Goal: Information Seeking & Learning: Understand process/instructions

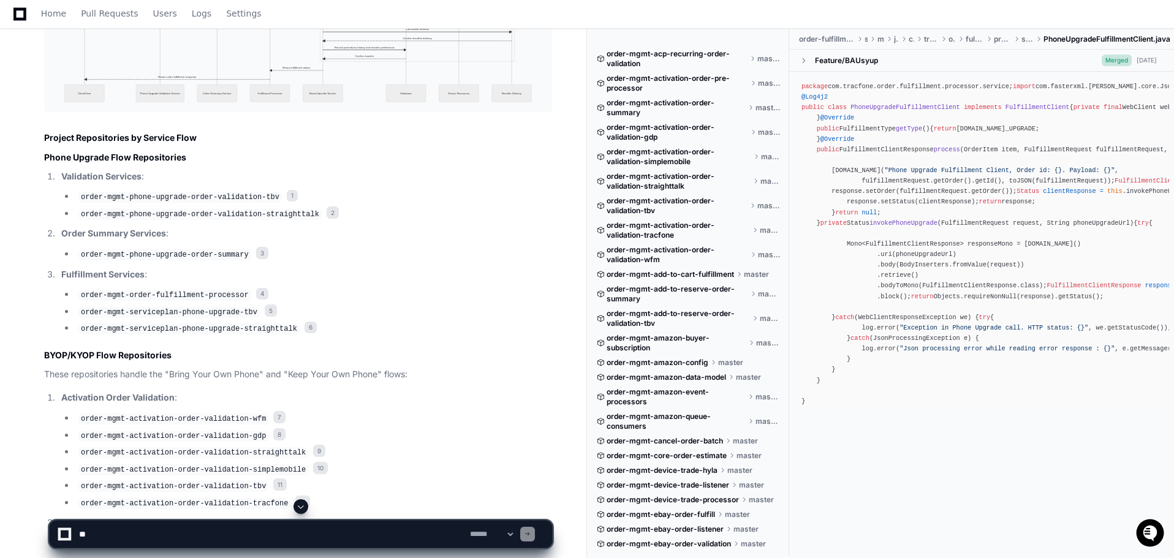
scroll to position [3492, 0]
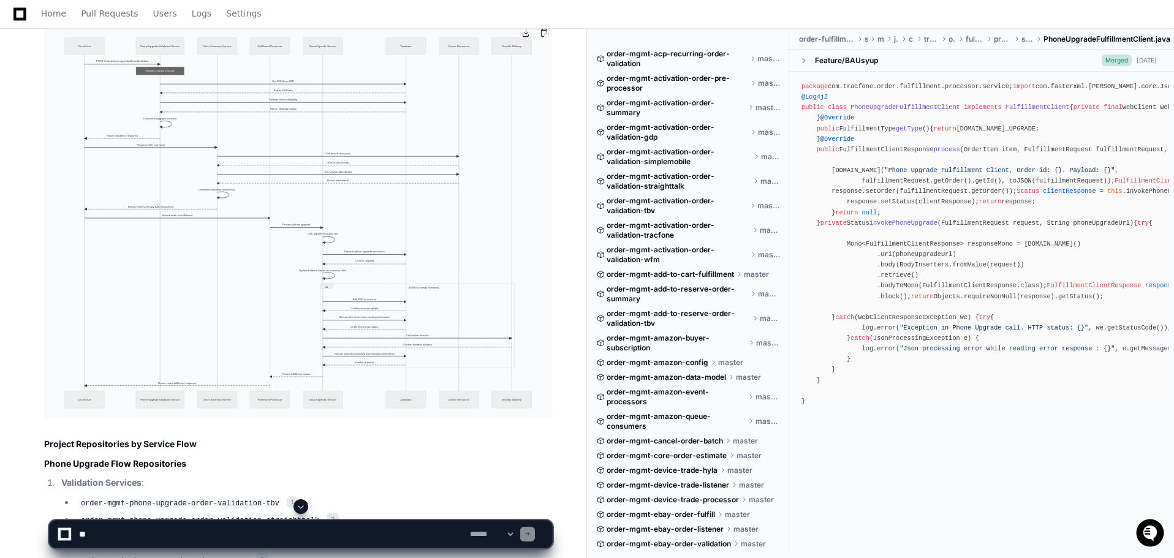
click at [286, 112] on img at bounding box center [298, 223] width 508 height 391
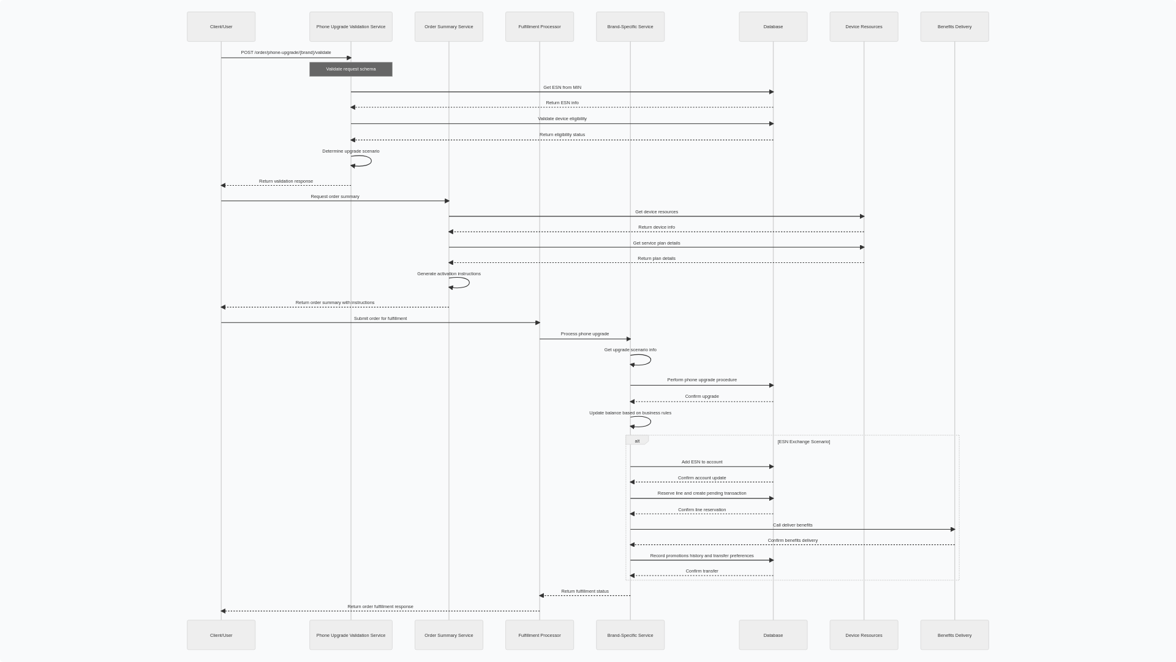
click at [564, 191] on img at bounding box center [588, 331] width 1176 height 662
click at [489, 303] on img at bounding box center [588, 331] width 1176 height 662
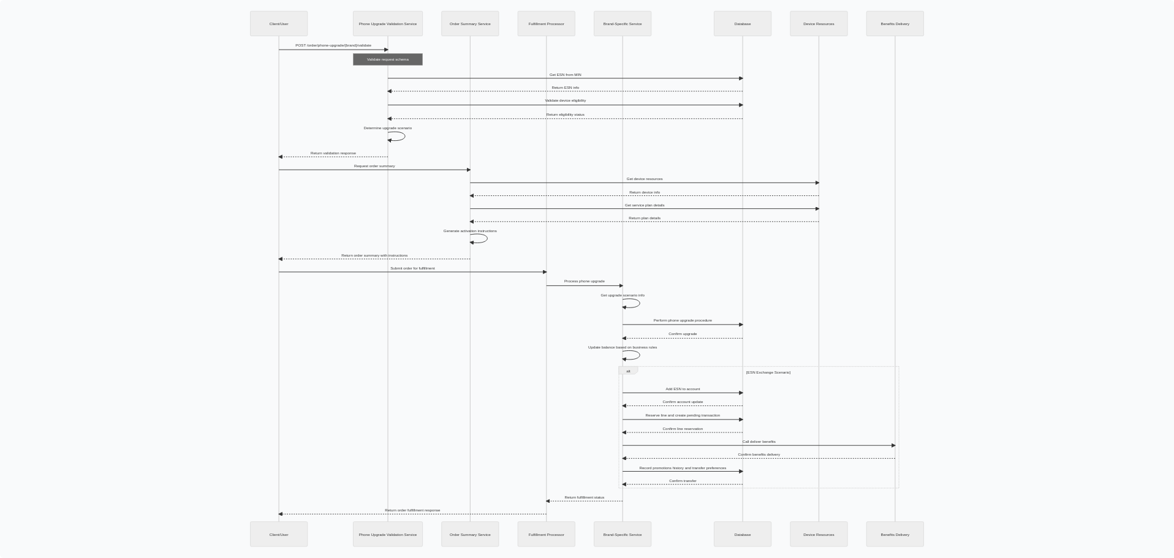
scroll to position [3002, 0]
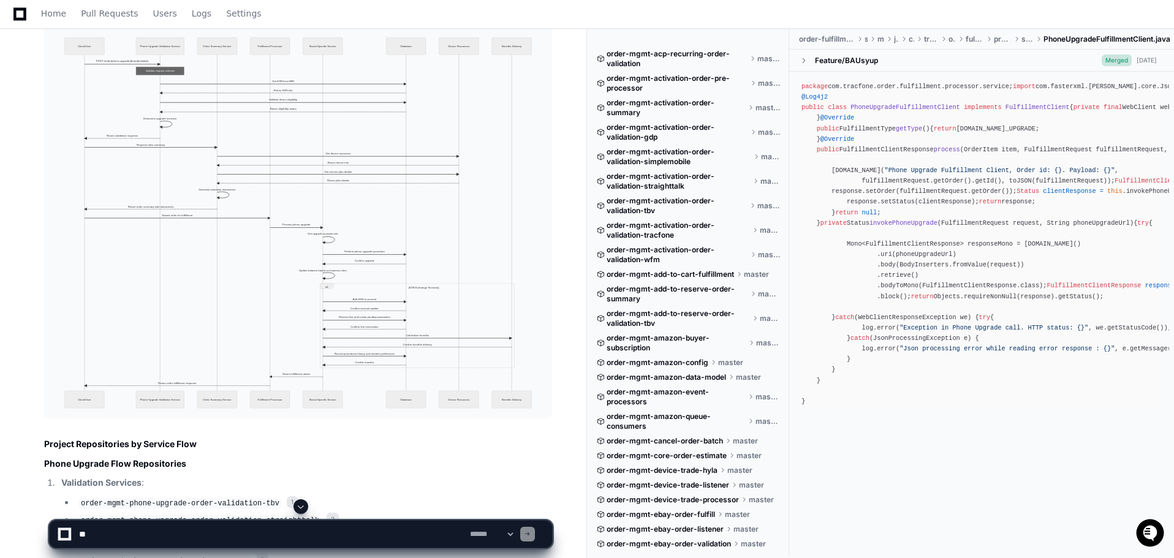
scroll to position [3431, 0]
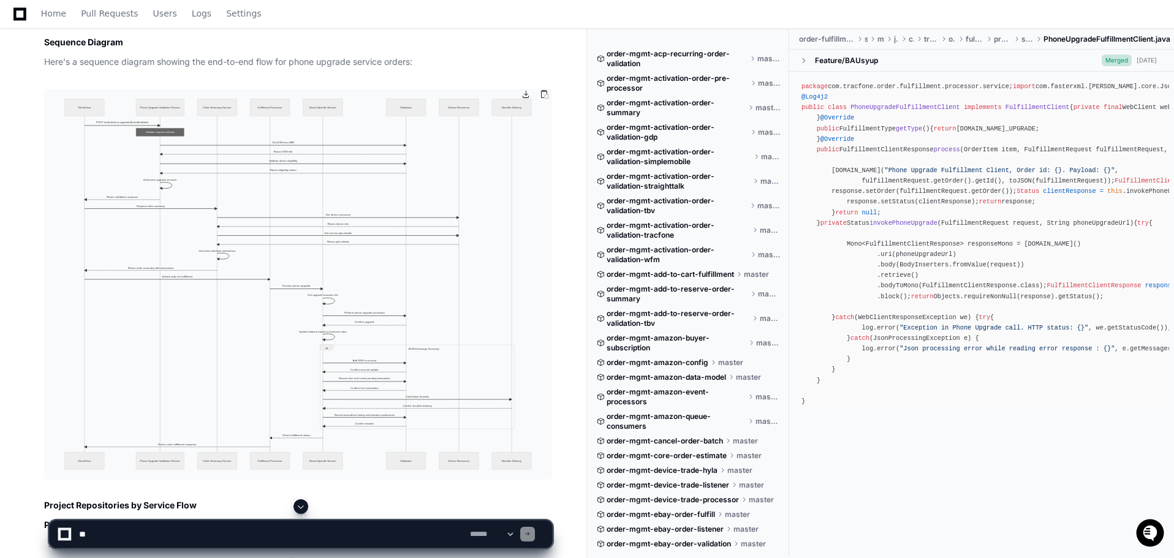
click at [223, 225] on img at bounding box center [298, 284] width 508 height 391
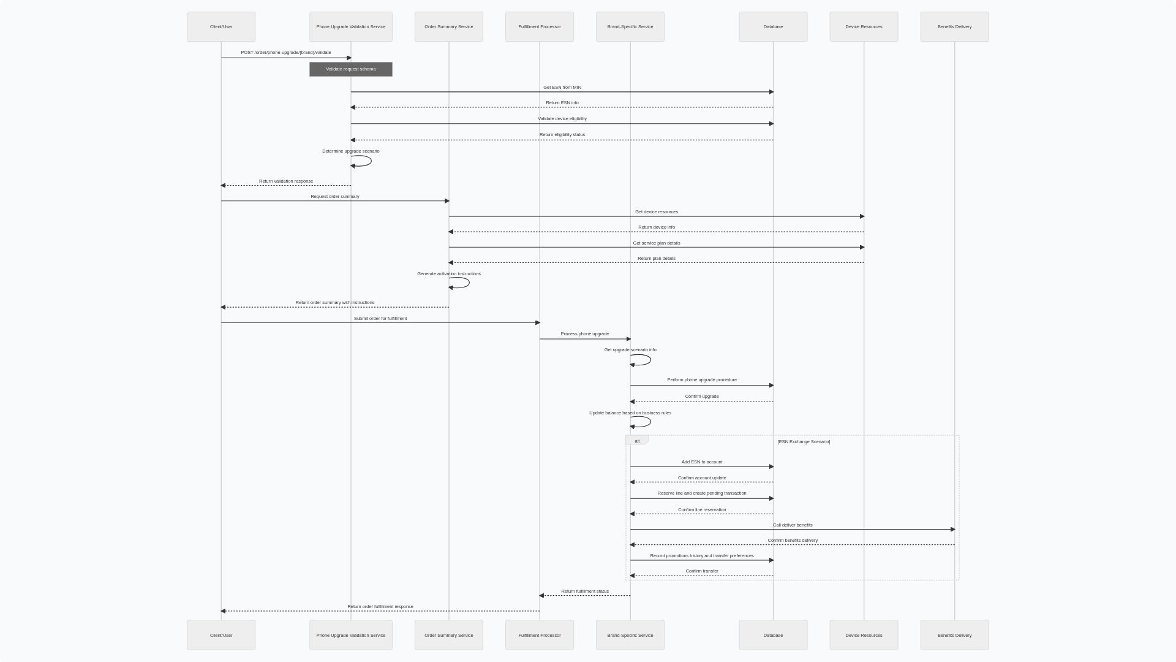
click at [798, 217] on img at bounding box center [588, 331] width 1176 height 662
click at [702, 202] on img at bounding box center [588, 331] width 1176 height 662
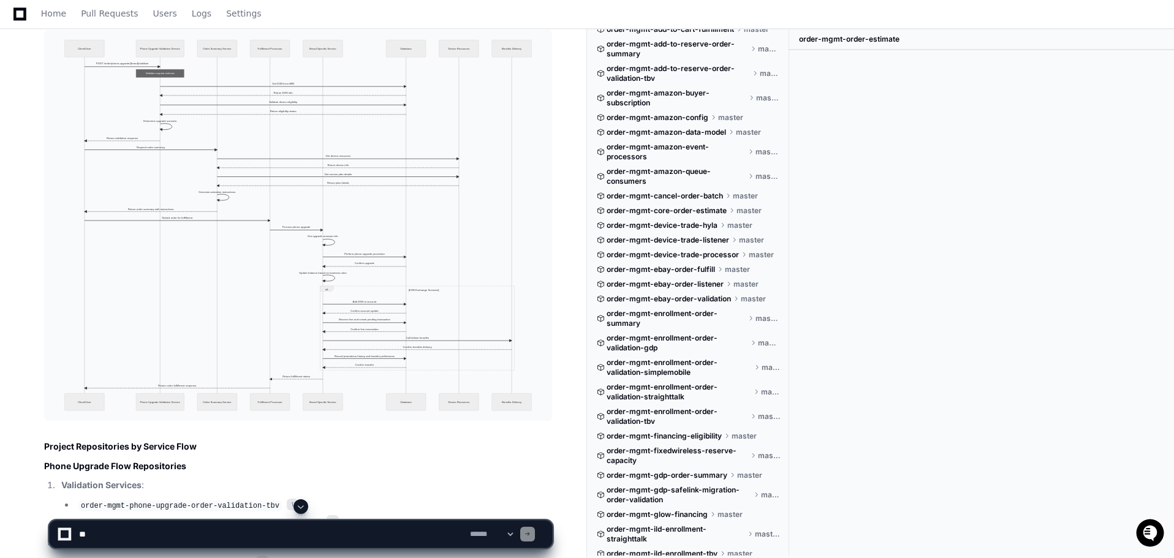
scroll to position [3428, 0]
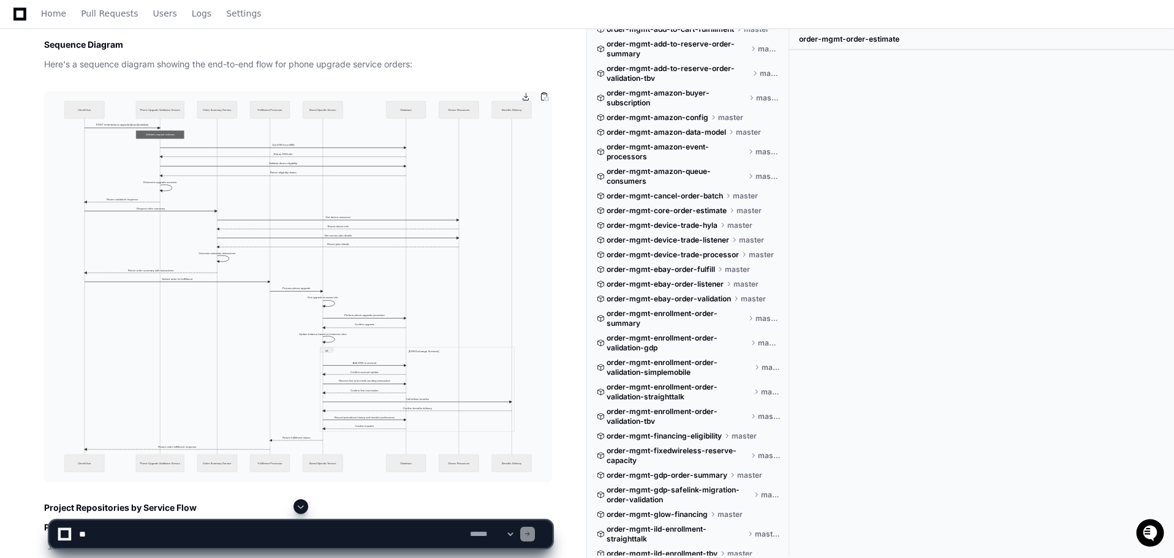
click at [341, 208] on img at bounding box center [298, 286] width 508 height 391
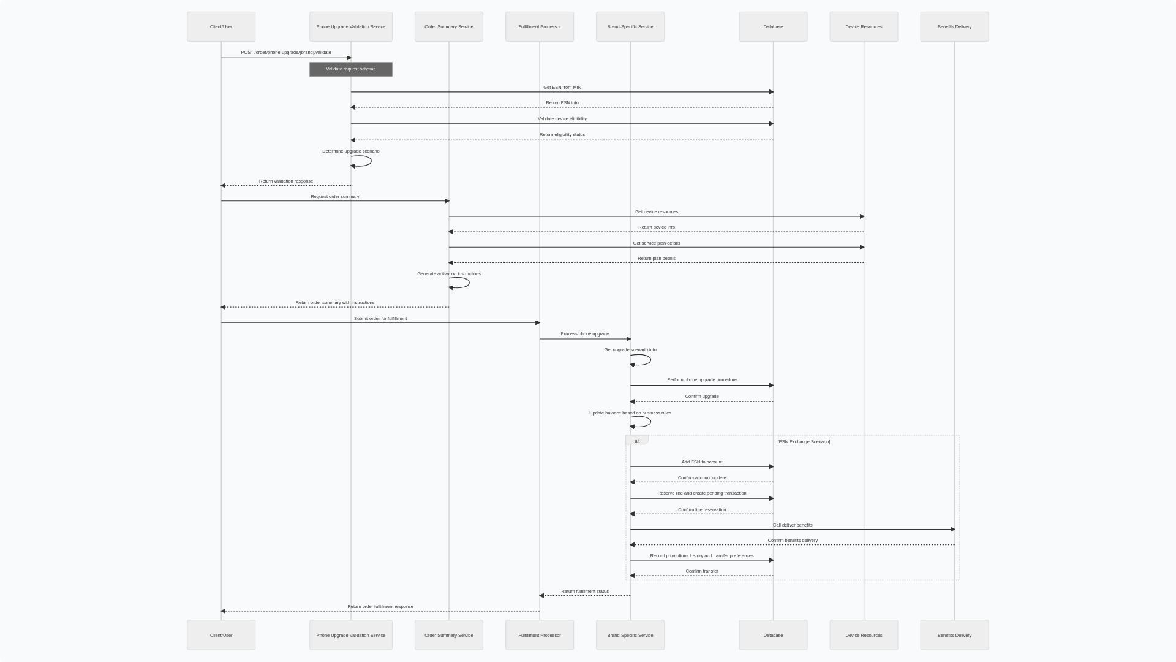
click at [369, 170] on img at bounding box center [588, 331] width 1176 height 662
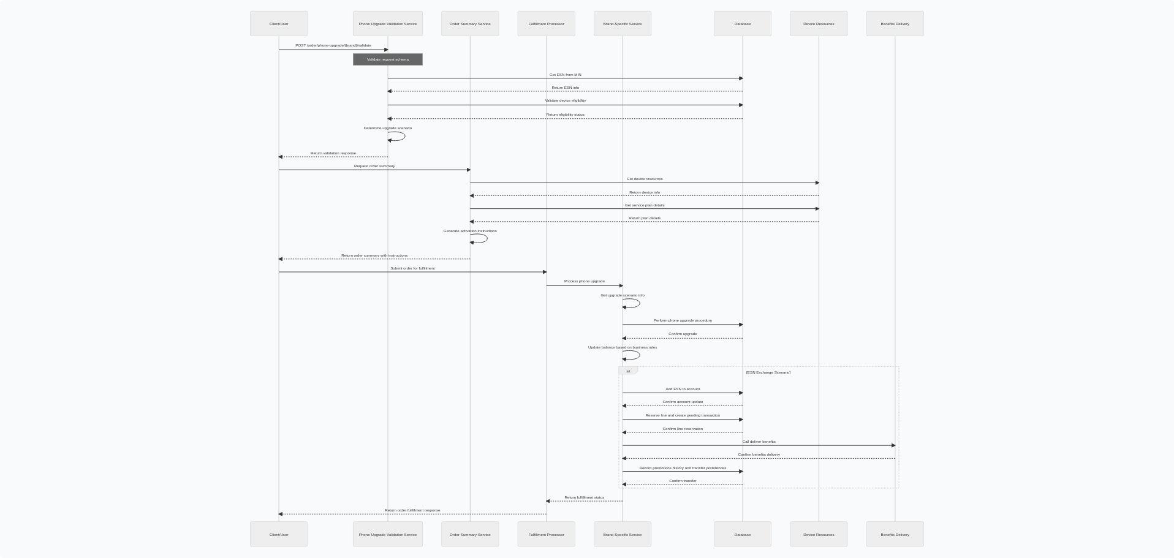
scroll to position [2509, 0]
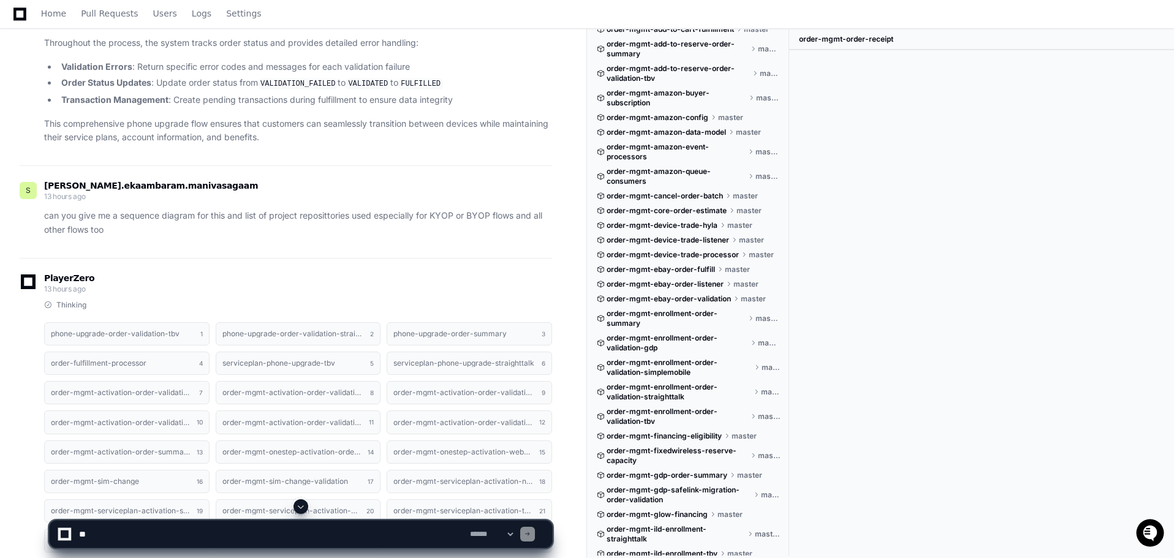
click at [89, 222] on p "can you give me a sequence diagram for this and list of project reposittories u…" at bounding box center [298, 223] width 508 height 28
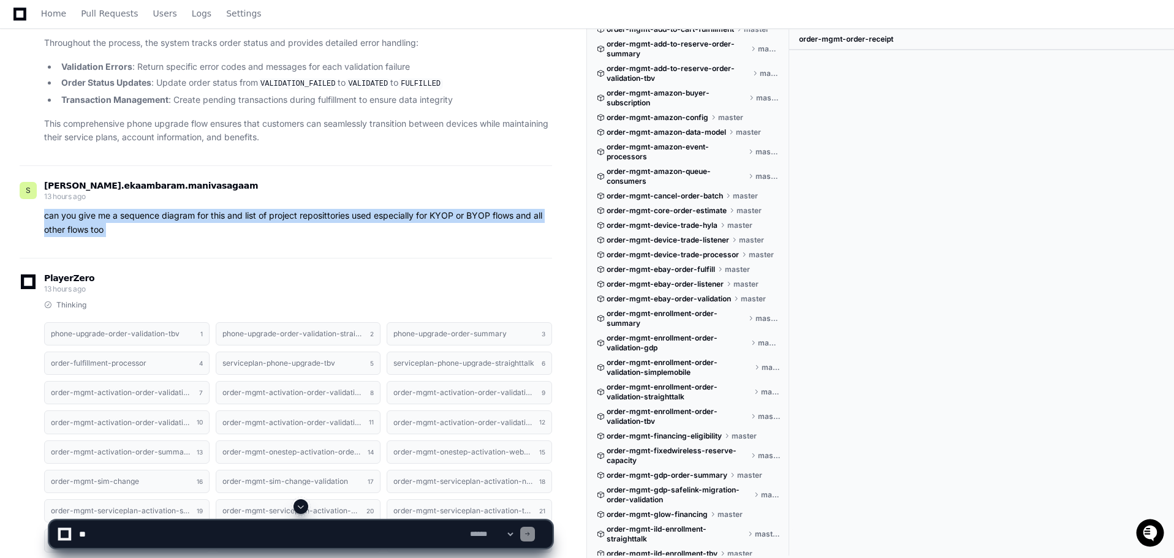
click at [89, 222] on p "can you give me a sequence diagram for this and list of project reposittories u…" at bounding box center [298, 223] width 508 height 28
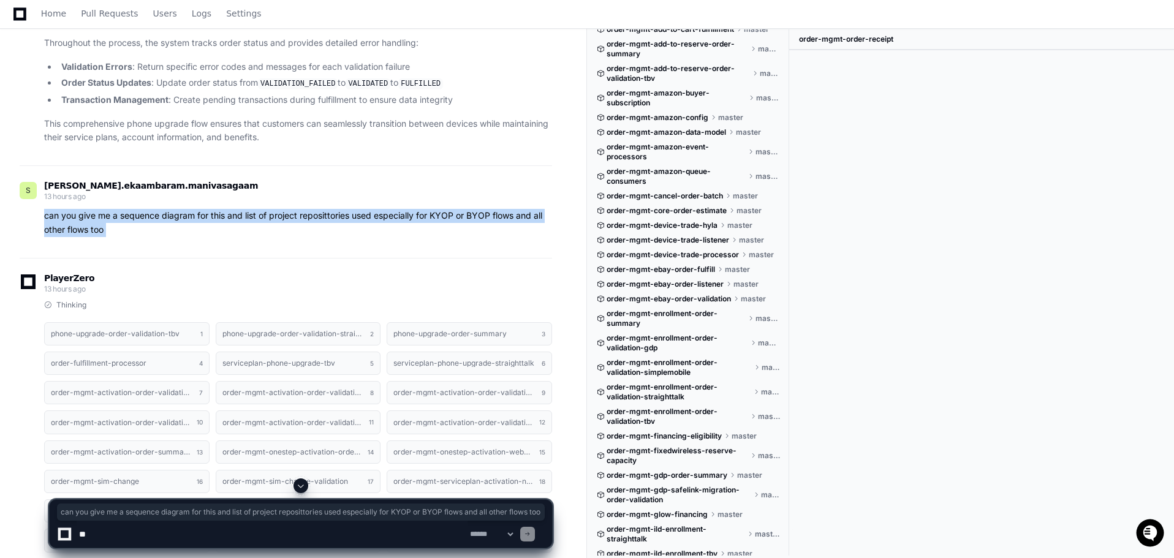
copy div "can you give me a sequence diagram for this and list of project reposittories u…"
click at [137, 234] on div "S [PERSON_NAME].ekaambaram.manivasagaam 13 hours ago can you give me a sequence…" at bounding box center [286, 211] width 532 height 93
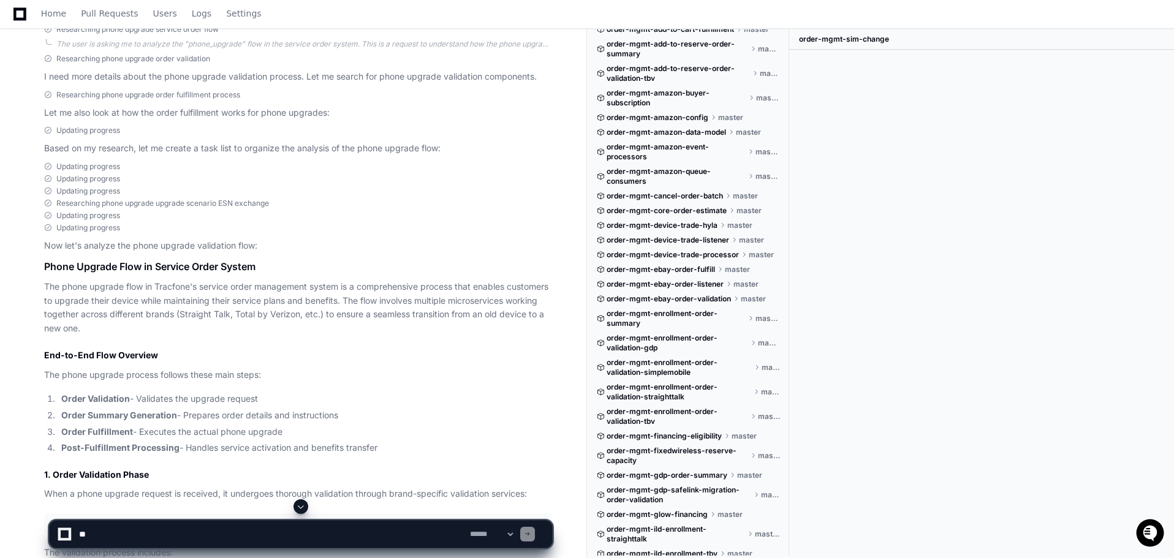
scroll to position [243, 0]
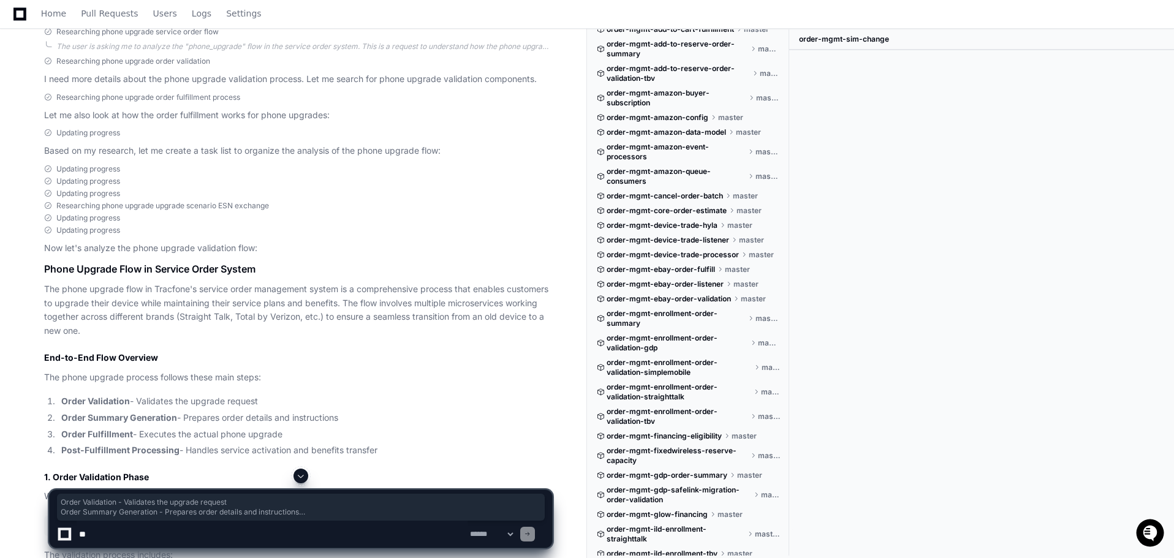
drag, startPoint x: 62, startPoint y: 401, endPoint x: 382, endPoint y: 453, distance: 324.0
click at [382, 453] on ol "Order Validation - Validates the upgrade request Order Summary Generation - Pre…" at bounding box center [298, 426] width 508 height 63
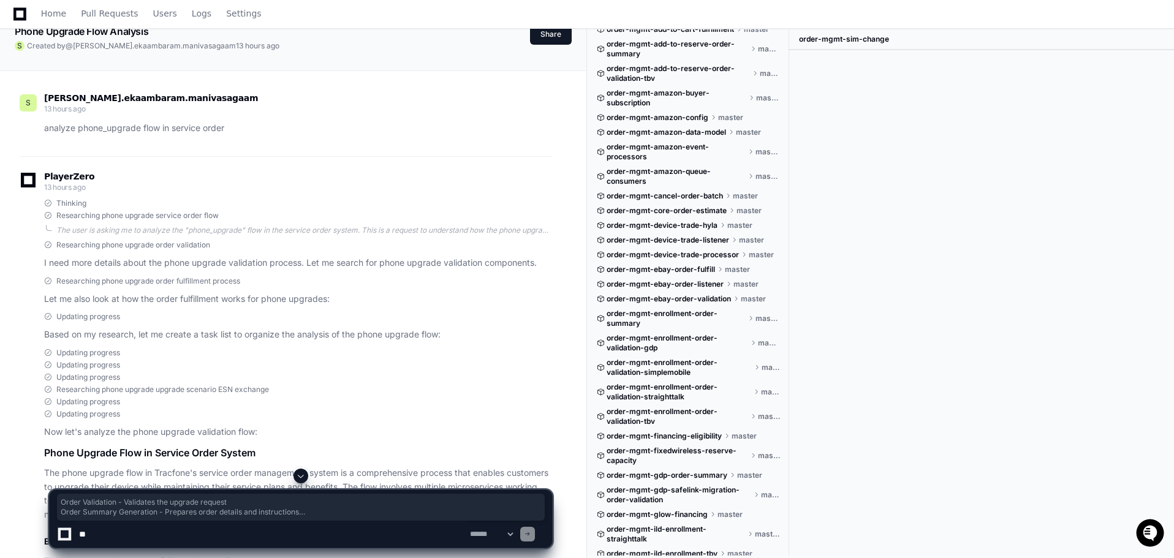
scroll to position [0, 0]
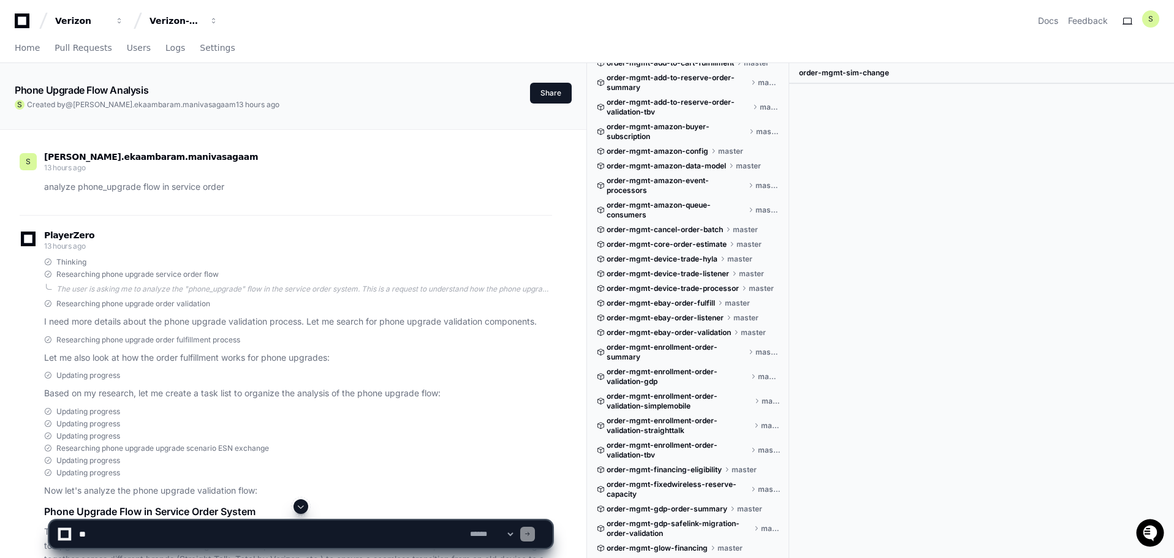
click at [117, 191] on p "analyze phone_upgrade flow in service order" at bounding box center [298, 187] width 508 height 14
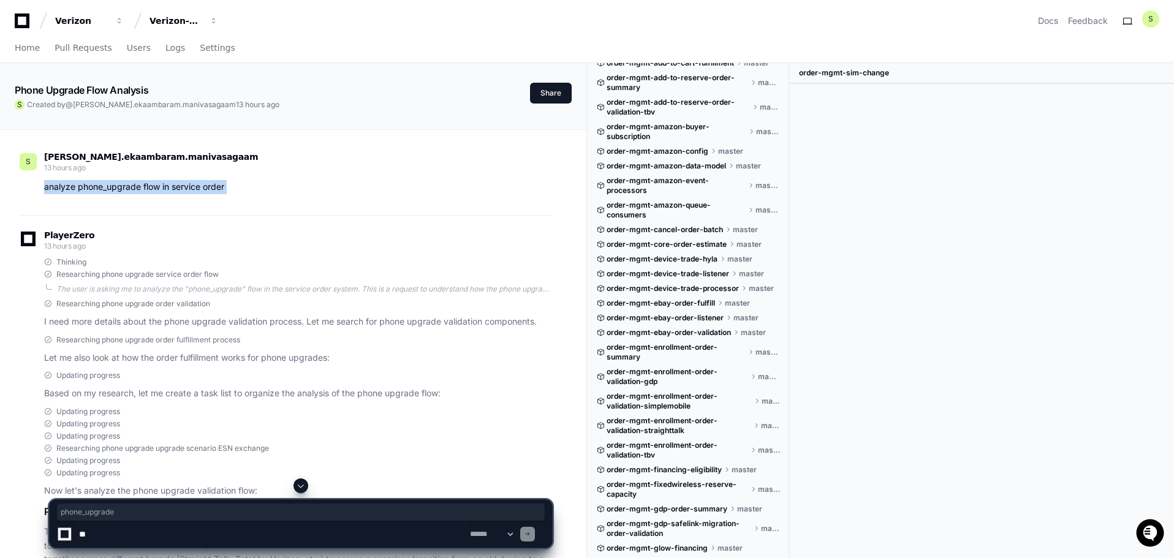
click at [117, 191] on p "analyze phone_upgrade flow in service order" at bounding box center [298, 187] width 508 height 14
copy div "analyze phone_upgrade flow in service order"
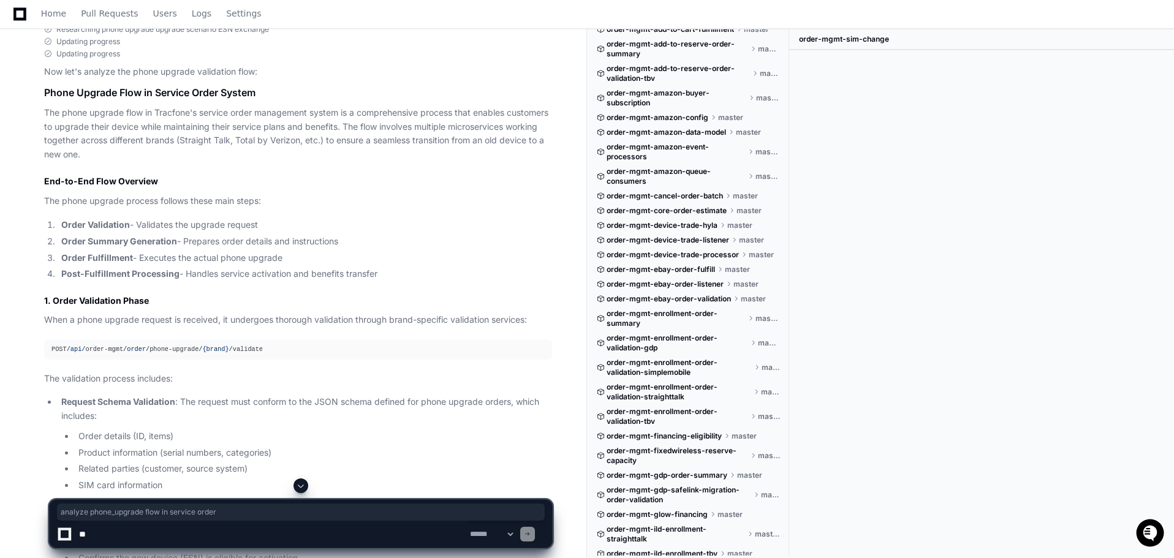
scroll to position [429, 0]
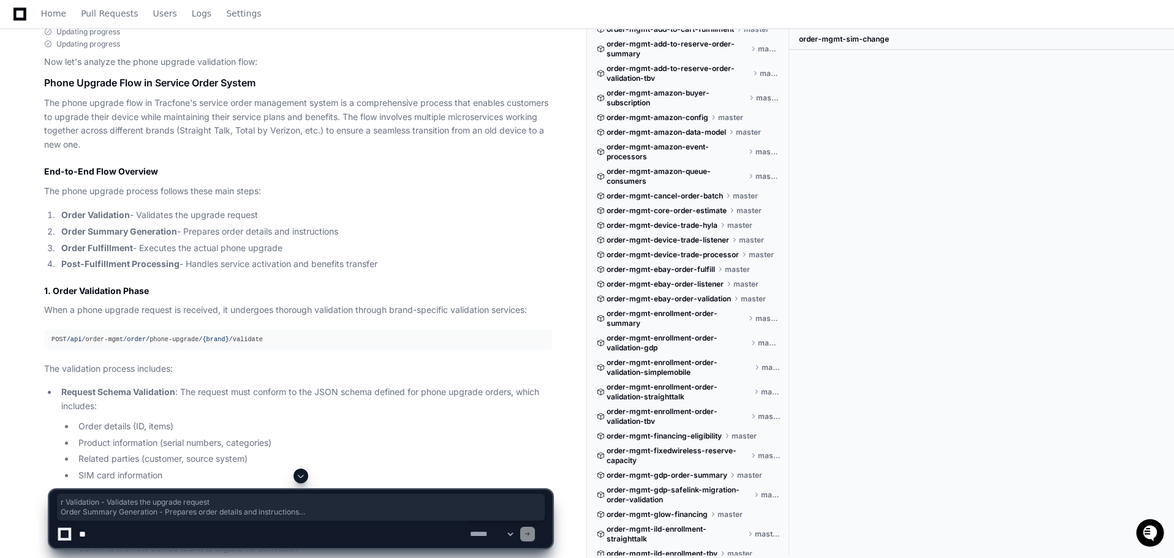
drag, startPoint x: 80, startPoint y: 217, endPoint x: 401, endPoint y: 259, distance: 323.0
click at [401, 259] on ol "Order Validation - Validates the upgrade request Order Summary Generation - Pre…" at bounding box center [298, 239] width 508 height 63
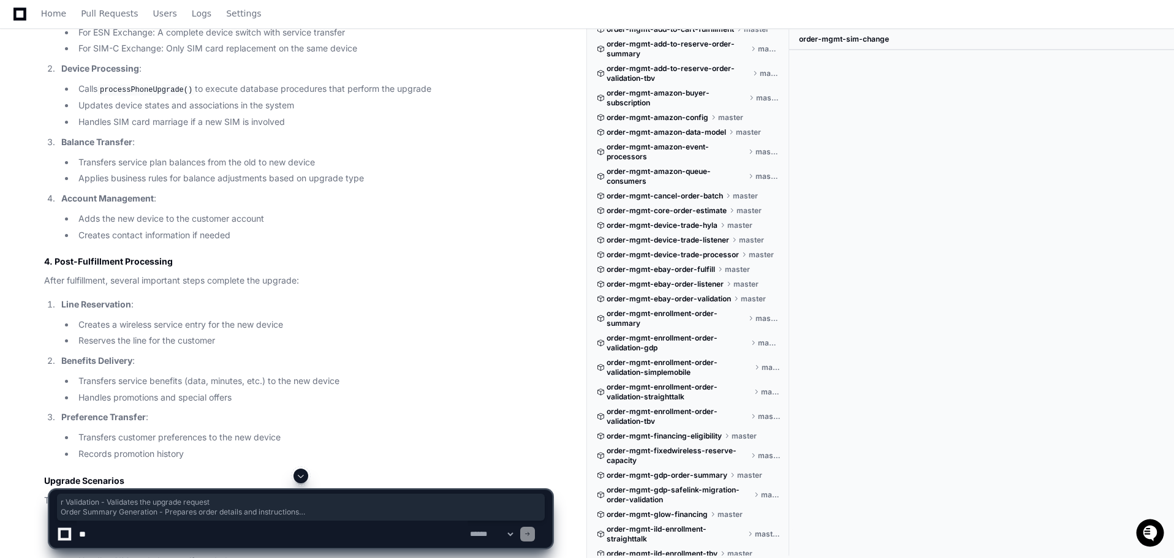
scroll to position [1409, 0]
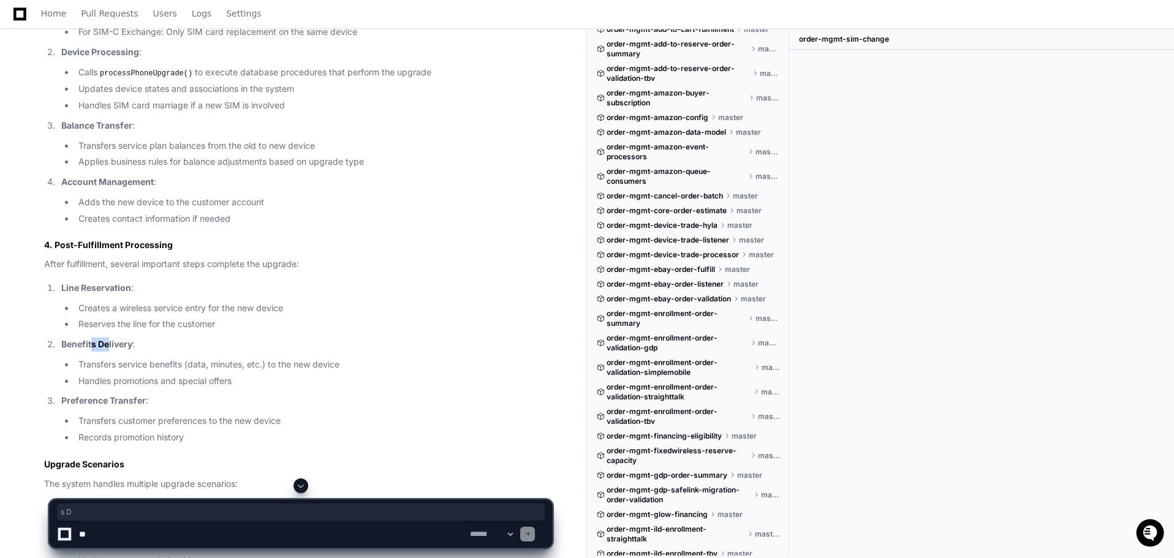
drag, startPoint x: 102, startPoint y: 342, endPoint x: 110, endPoint y: 342, distance: 7.4
click at [110, 342] on strong "Benefits Delivery" at bounding box center [96, 344] width 71 height 10
drag, startPoint x: 75, startPoint y: 399, endPoint x: 157, endPoint y: 401, distance: 82.7
click at [157, 401] on p "Preference Transfer :" at bounding box center [306, 401] width 491 height 14
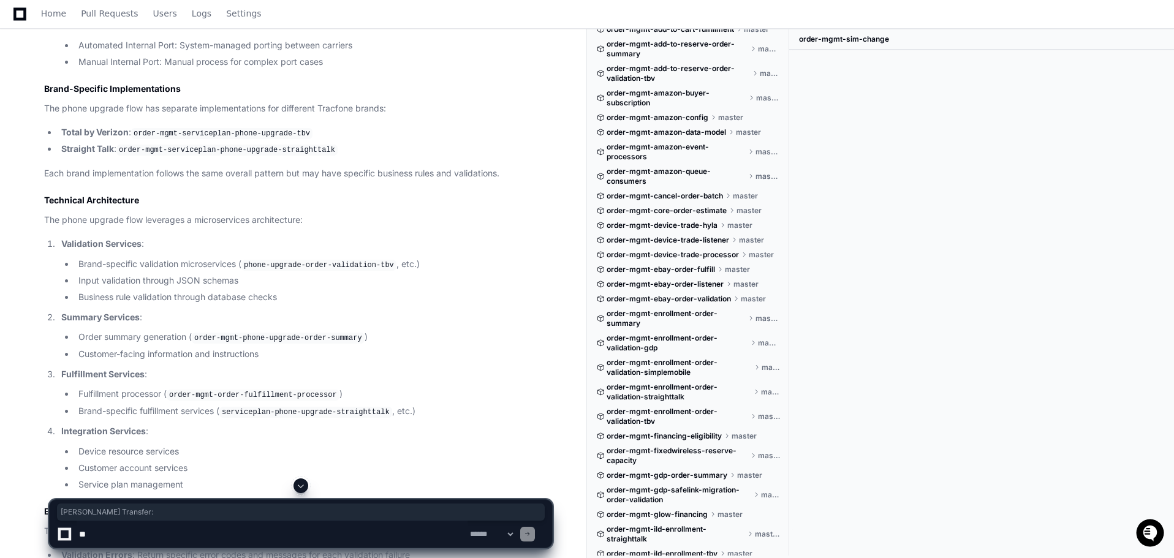
scroll to position [2022, 0]
drag, startPoint x: 384, startPoint y: 264, endPoint x: 248, endPoint y: 266, distance: 136.0
click at [248, 266] on code "phone-upgrade-order-validation-tbv" at bounding box center [318, 264] width 155 height 11
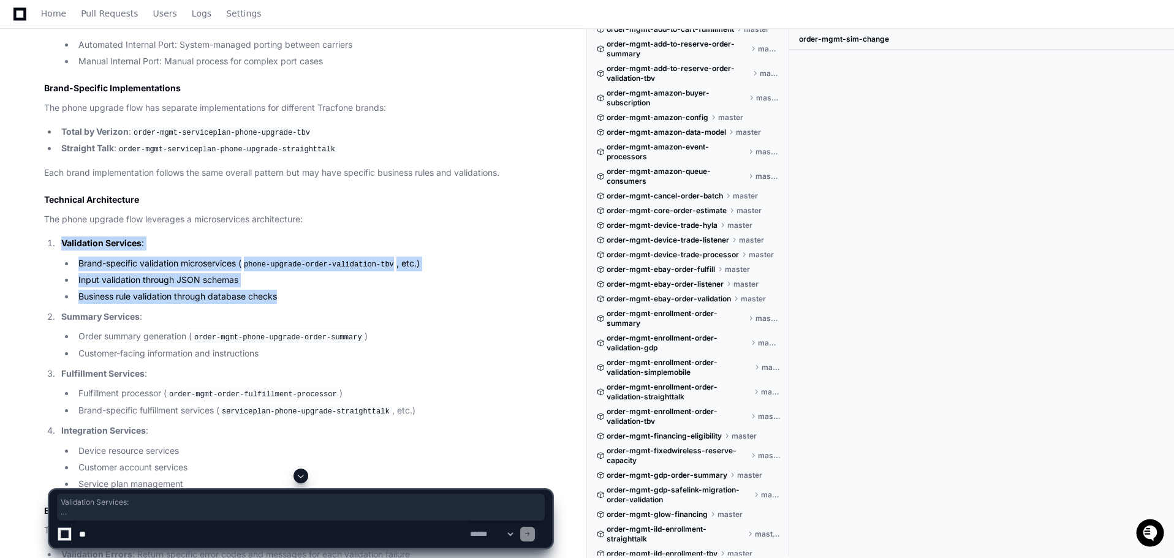
drag, startPoint x: 40, startPoint y: 245, endPoint x: 281, endPoint y: 290, distance: 244.9
click at [274, 287] on ul "Brand-specific validation microservices ( phone-upgrade-order-validation-tbv , …" at bounding box center [306, 280] width 491 height 47
drag, startPoint x: 290, startPoint y: 295, endPoint x: 77, endPoint y: 265, distance: 215.4
click at [77, 265] on ul "Brand-specific validation microservices ( phone-upgrade-order-validation-tbv , …" at bounding box center [306, 280] width 491 height 47
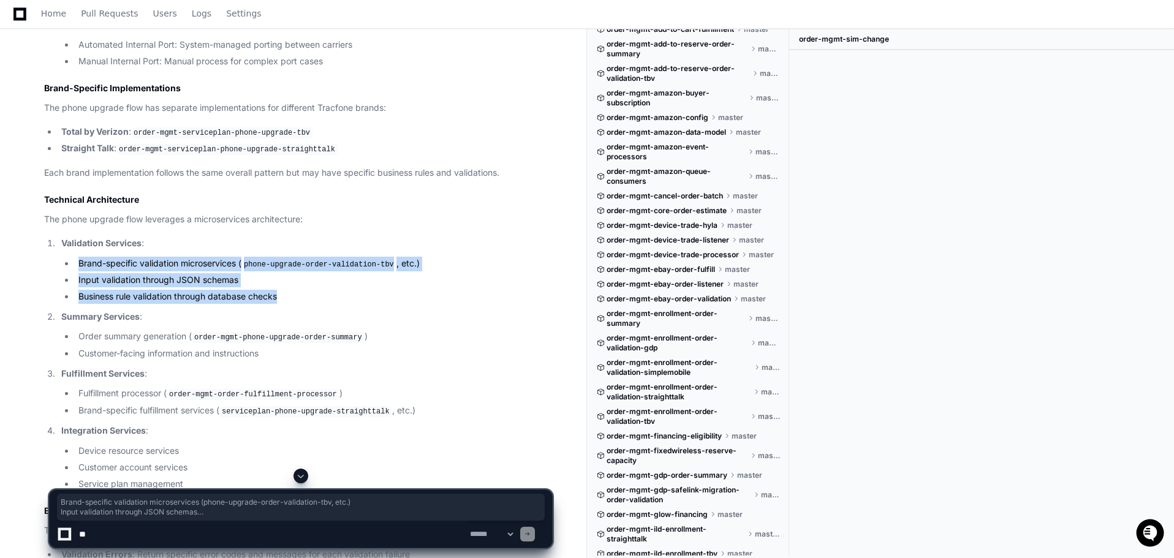
click at [265, 277] on li "Input validation through JSON schemas" at bounding box center [313, 280] width 477 height 14
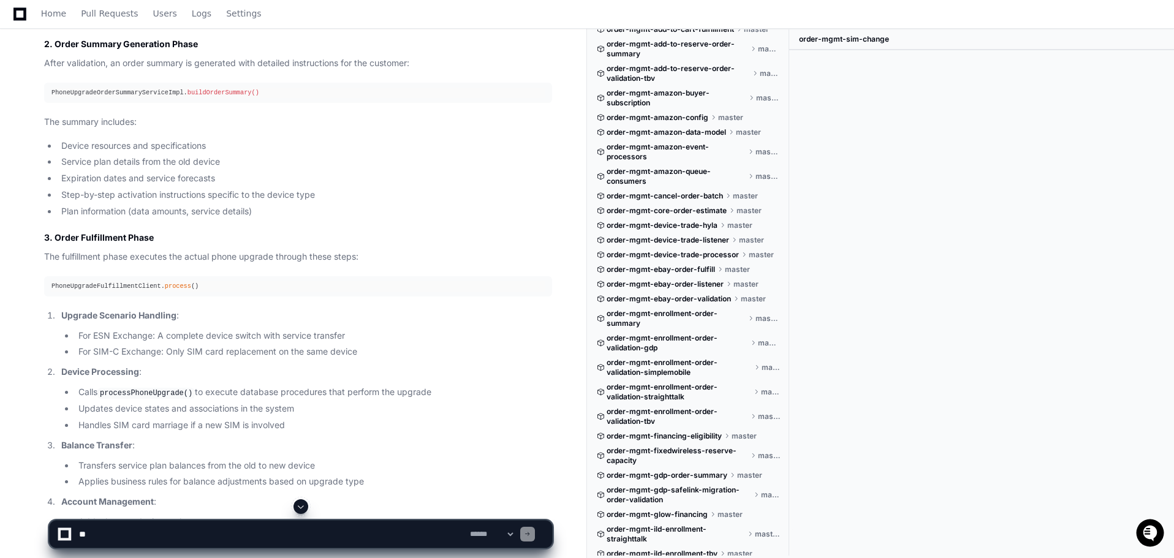
scroll to position [980, 0]
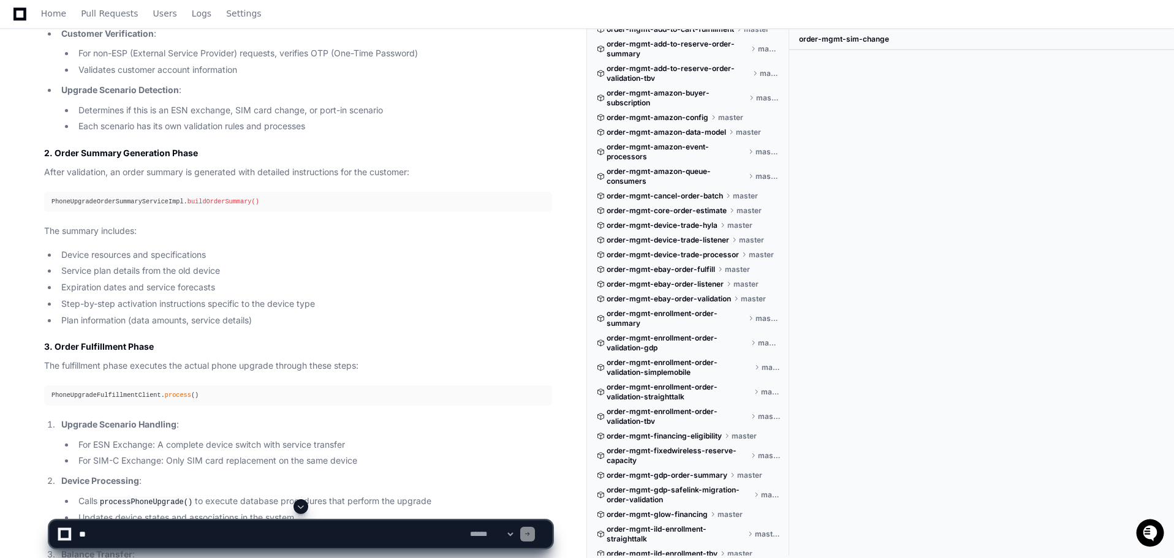
click at [1155, 368] on div at bounding box center [981, 290] width 385 height 480
